Goal: Navigation & Orientation: Find specific page/section

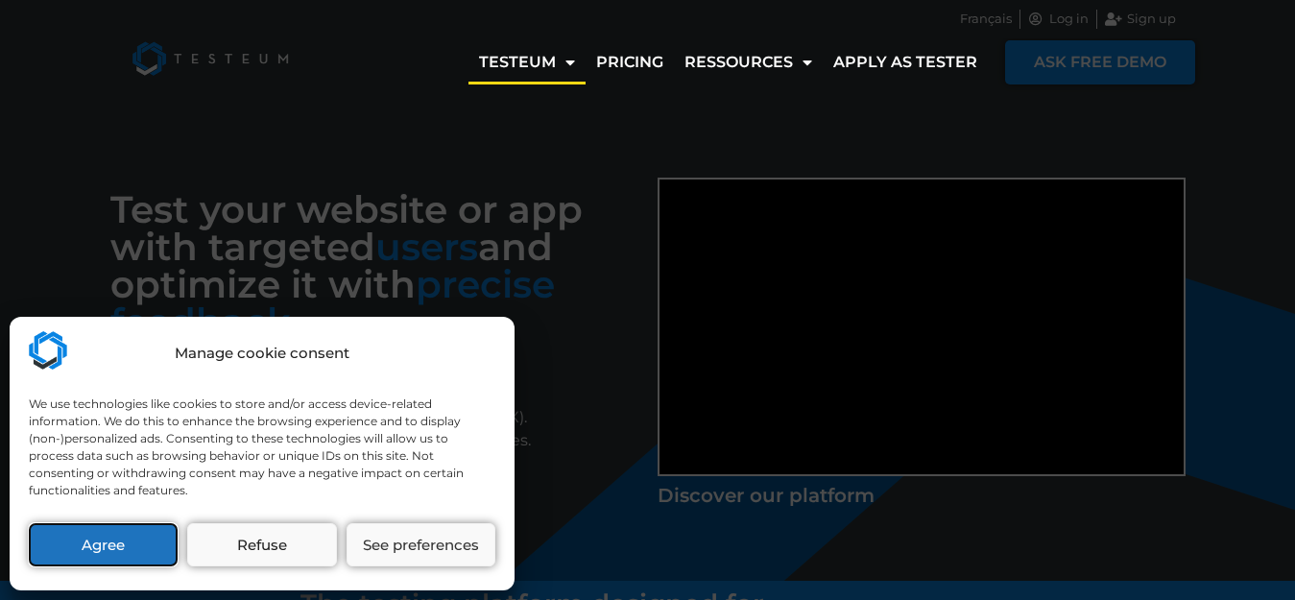
click at [137, 551] on button "Agree" at bounding box center [103, 544] width 149 height 43
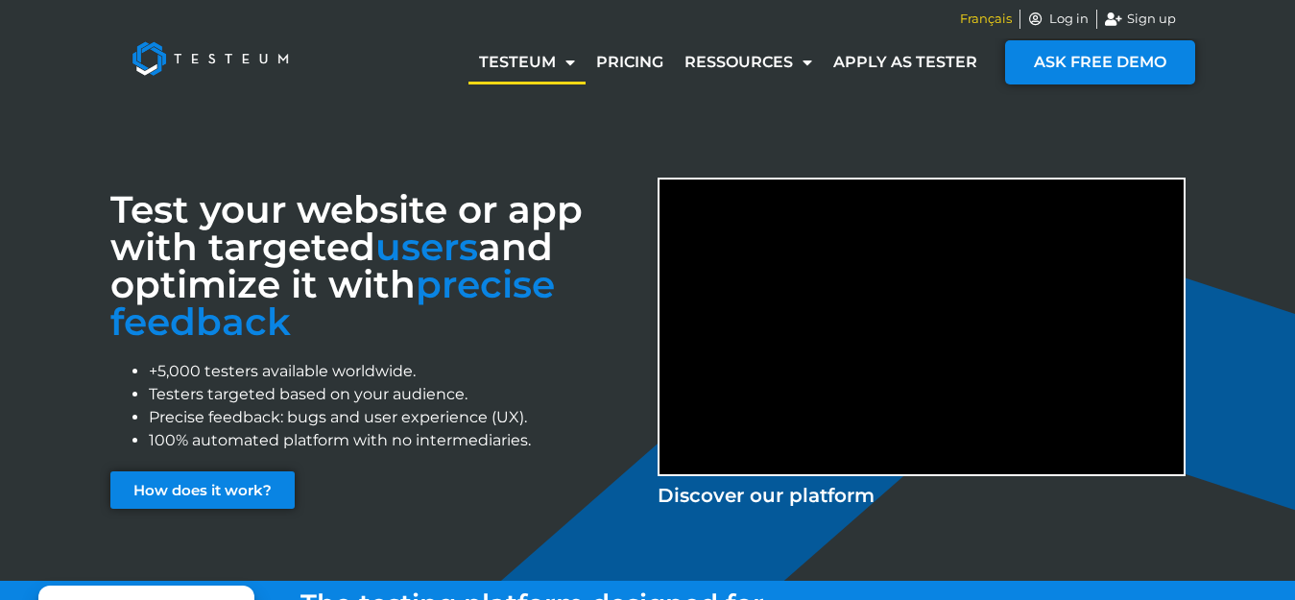
click at [987, 20] on span "Français" at bounding box center [986, 19] width 52 height 19
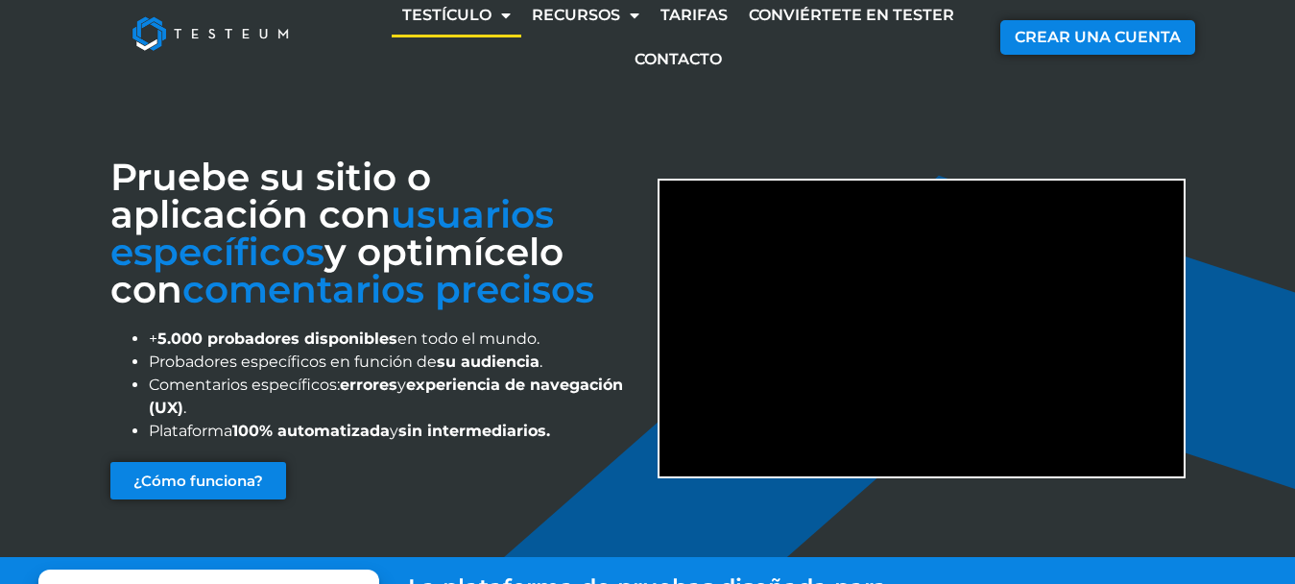
scroll to position [96, 0]
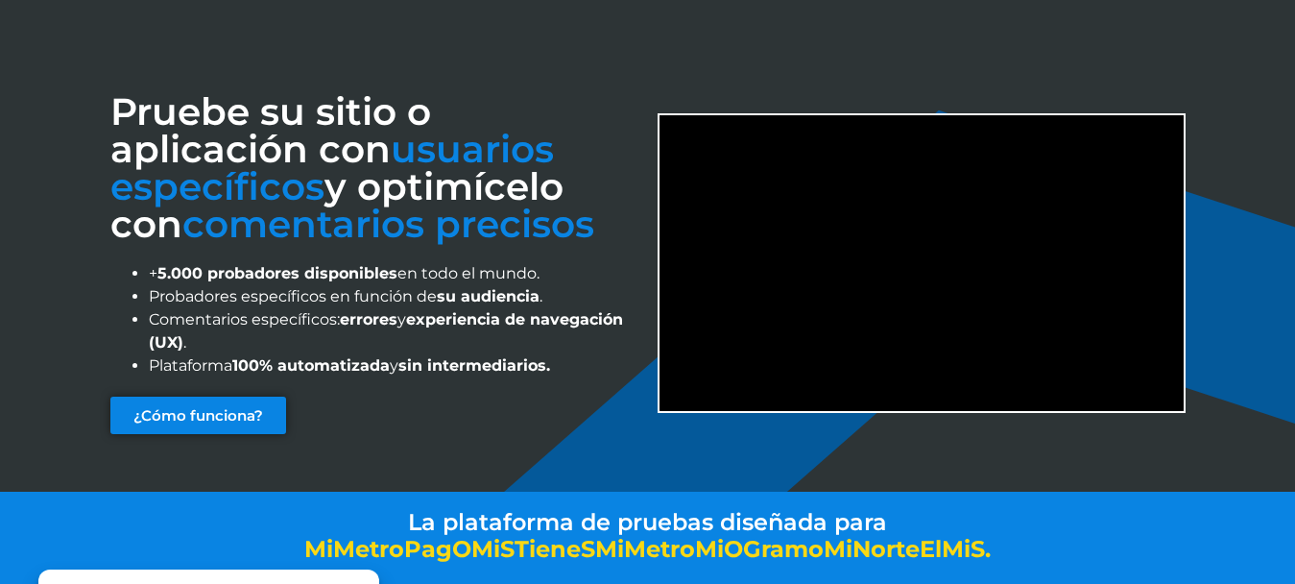
drag, startPoint x: 389, startPoint y: 310, endPoint x: 268, endPoint y: 85, distance: 255.2
click at [268, 85] on div "Pruebe su sitio o aplicación con usuarios específicos y optimícelo con comentar…" at bounding box center [374, 264] width 547 height 360
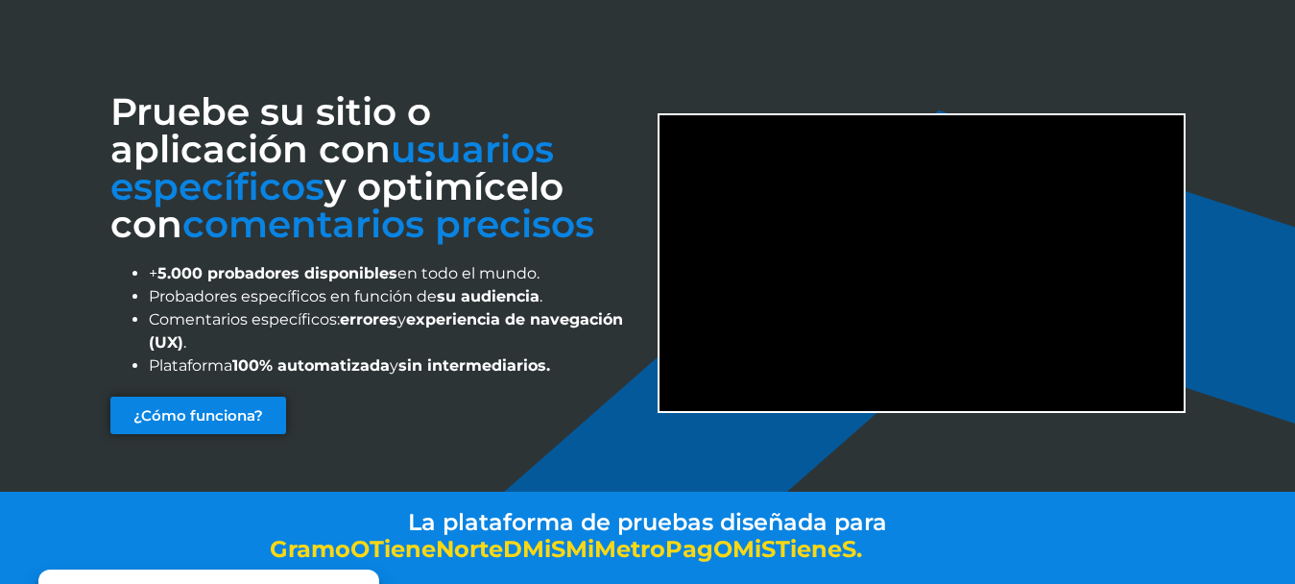
scroll to position [0, 0]
